Goal: Transaction & Acquisition: Download file/media

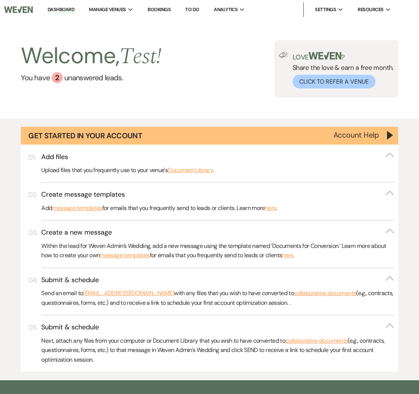
scroll to position [4, 0]
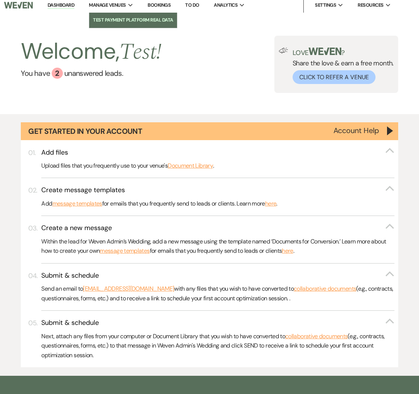
click at [116, 18] on li "Test Payment Platform Real Data" at bounding box center [133, 19] width 80 height 7
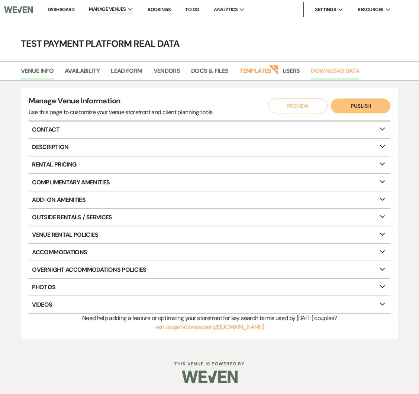
drag, startPoint x: 328, startPoint y: 71, endPoint x: 323, endPoint y: 77, distance: 6.9
click at [328, 71] on link "Download Data" at bounding box center [335, 73] width 48 height 14
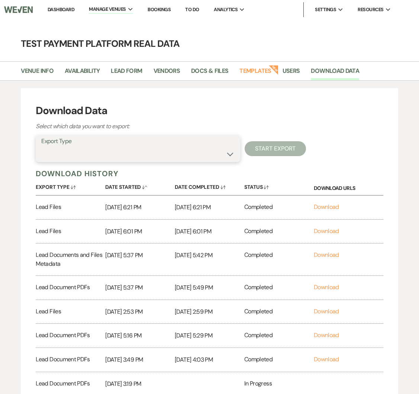
click at [113, 155] on select "Availability Calendar Information Category Templates Contacts Information Event…" at bounding box center [137, 154] width 193 height 14
select select "leadFilesZip"
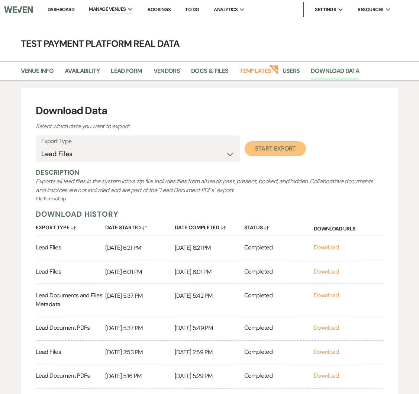
click at [268, 148] on button "Start Export" at bounding box center [274, 148] width 61 height 15
select select
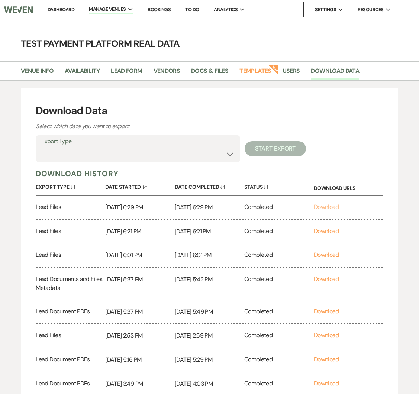
click at [327, 203] on link "Download" at bounding box center [326, 207] width 25 height 8
